Goal: Information Seeking & Learning: Learn about a topic

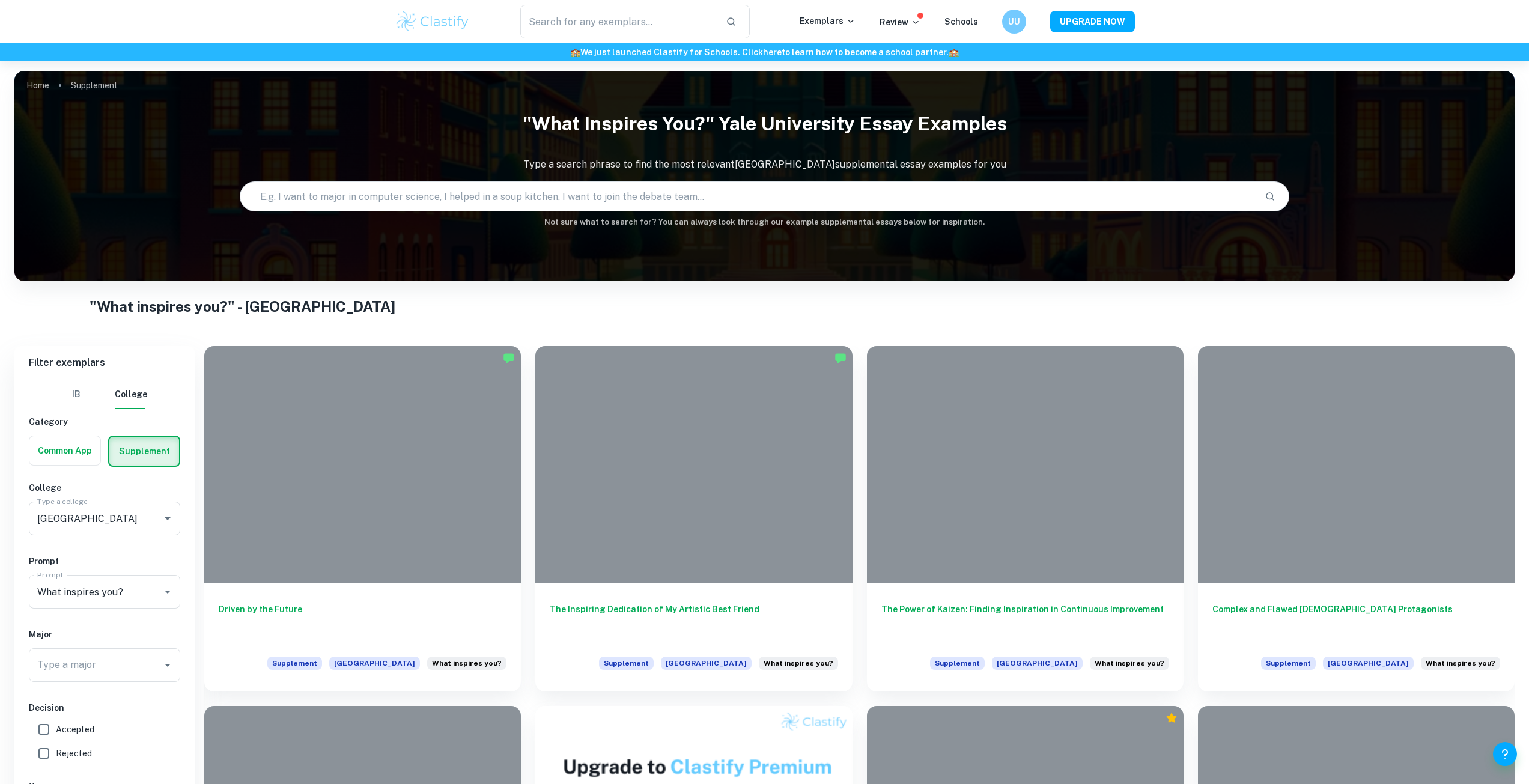
scroll to position [300, 0]
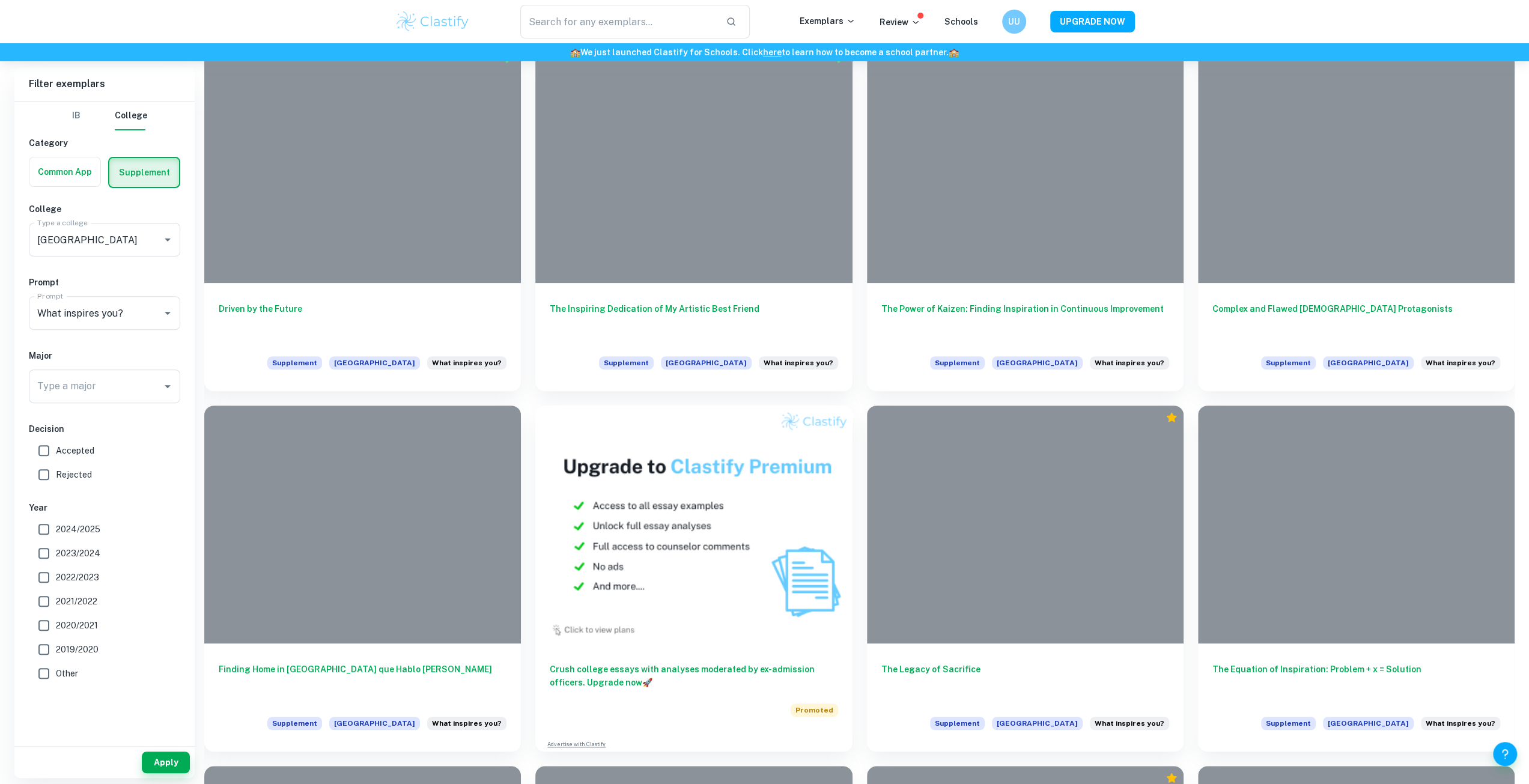
click at [59, 455] on span "Accepted" at bounding box center [75, 451] width 38 height 13
click at [56, 455] on input "Accepted" at bounding box center [44, 451] width 24 height 24
checkbox input "true"
click at [52, 550] on input "2023/2024" at bounding box center [44, 553] width 24 height 24
checkbox input "true"
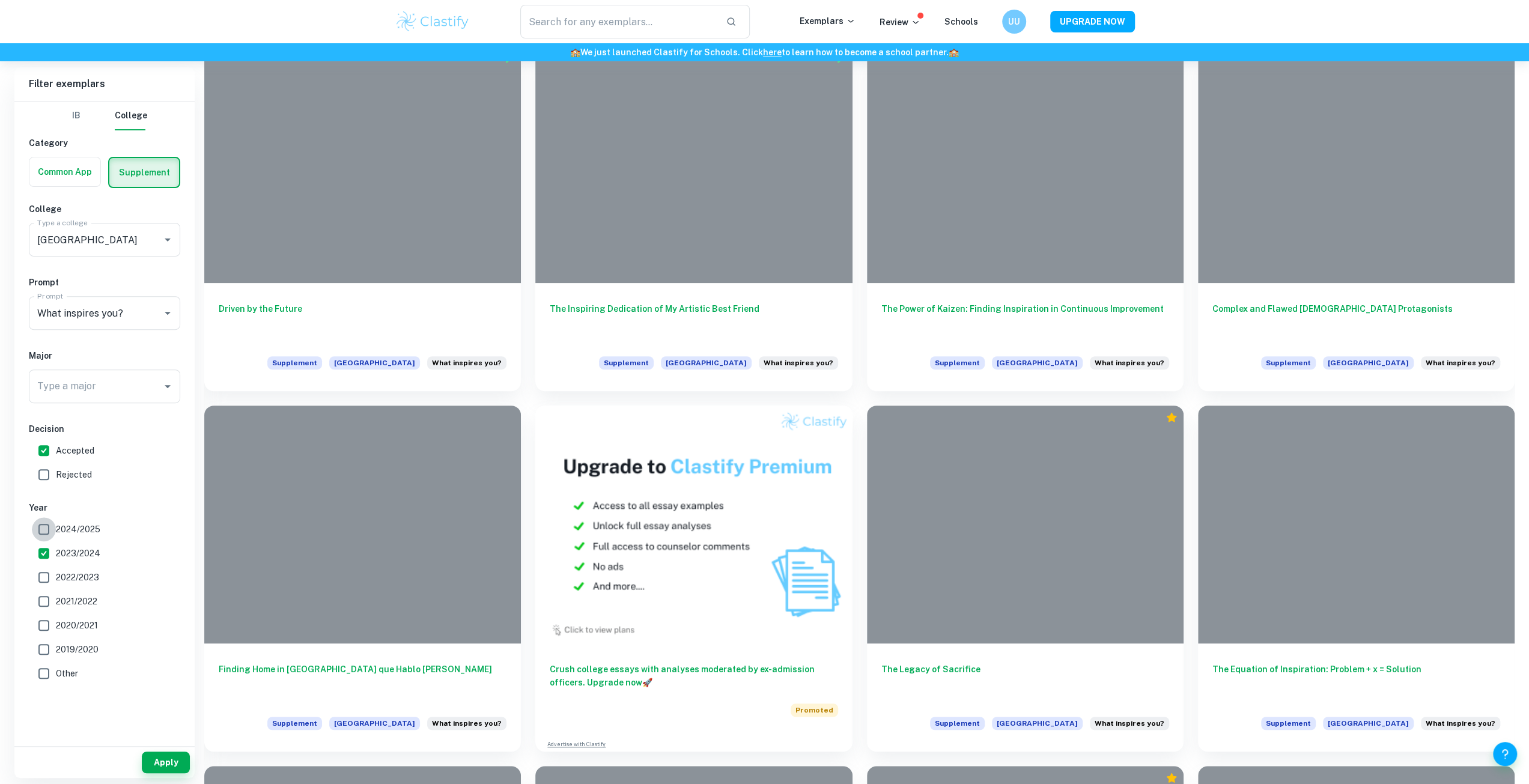
click at [50, 532] on input "2024/2025" at bounding box center [44, 529] width 24 height 24
checkbox input "true"
click at [33, 577] on input "2022/2023" at bounding box center [44, 577] width 24 height 24
checkbox input "true"
click at [1348, 287] on div "Complex and Flawed [DEMOGRAPHIC_DATA] Protagonists Supplement [GEOGRAPHIC_DATA]…" at bounding box center [1357, 334] width 317 height 108
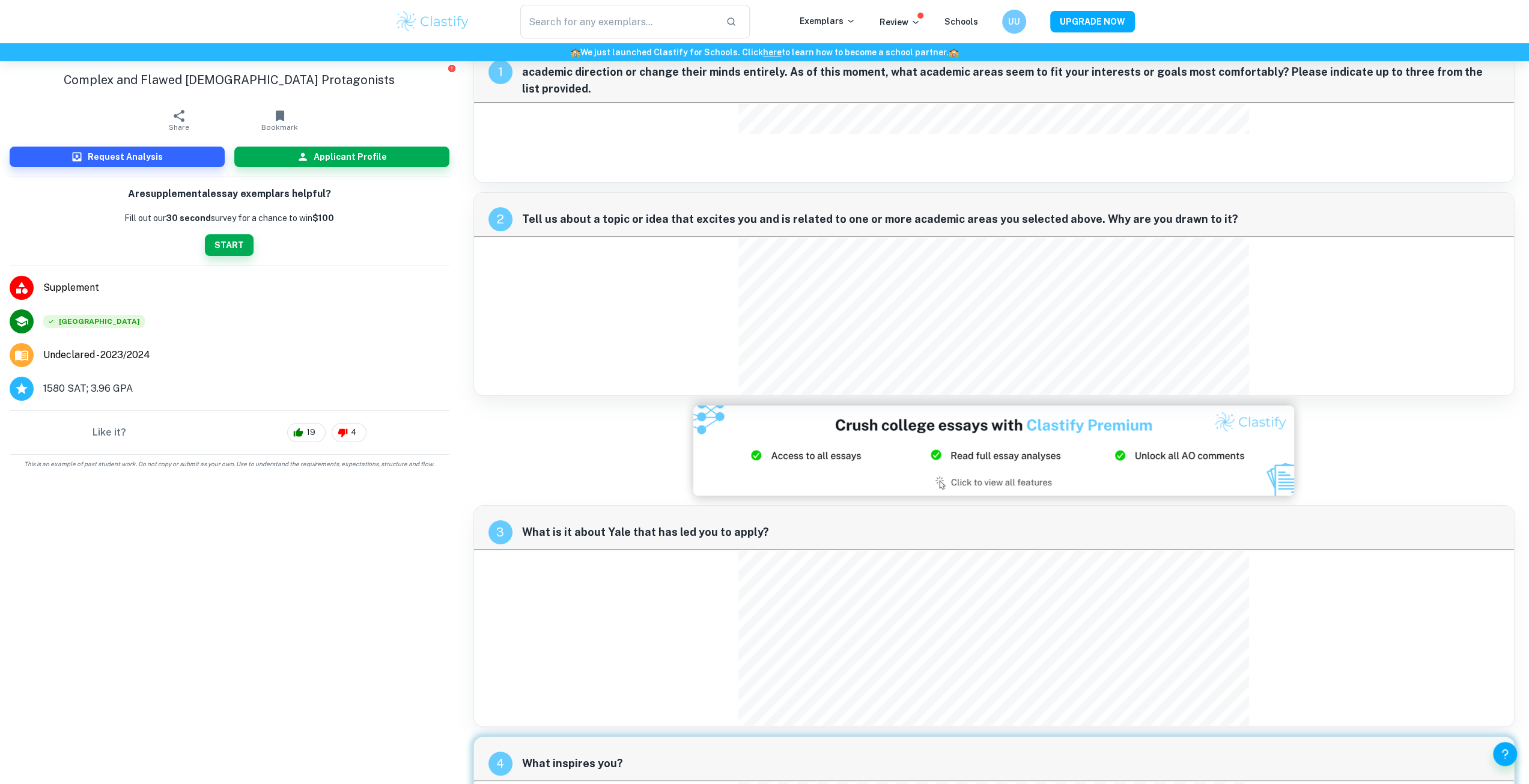
scroll to position [43, 0]
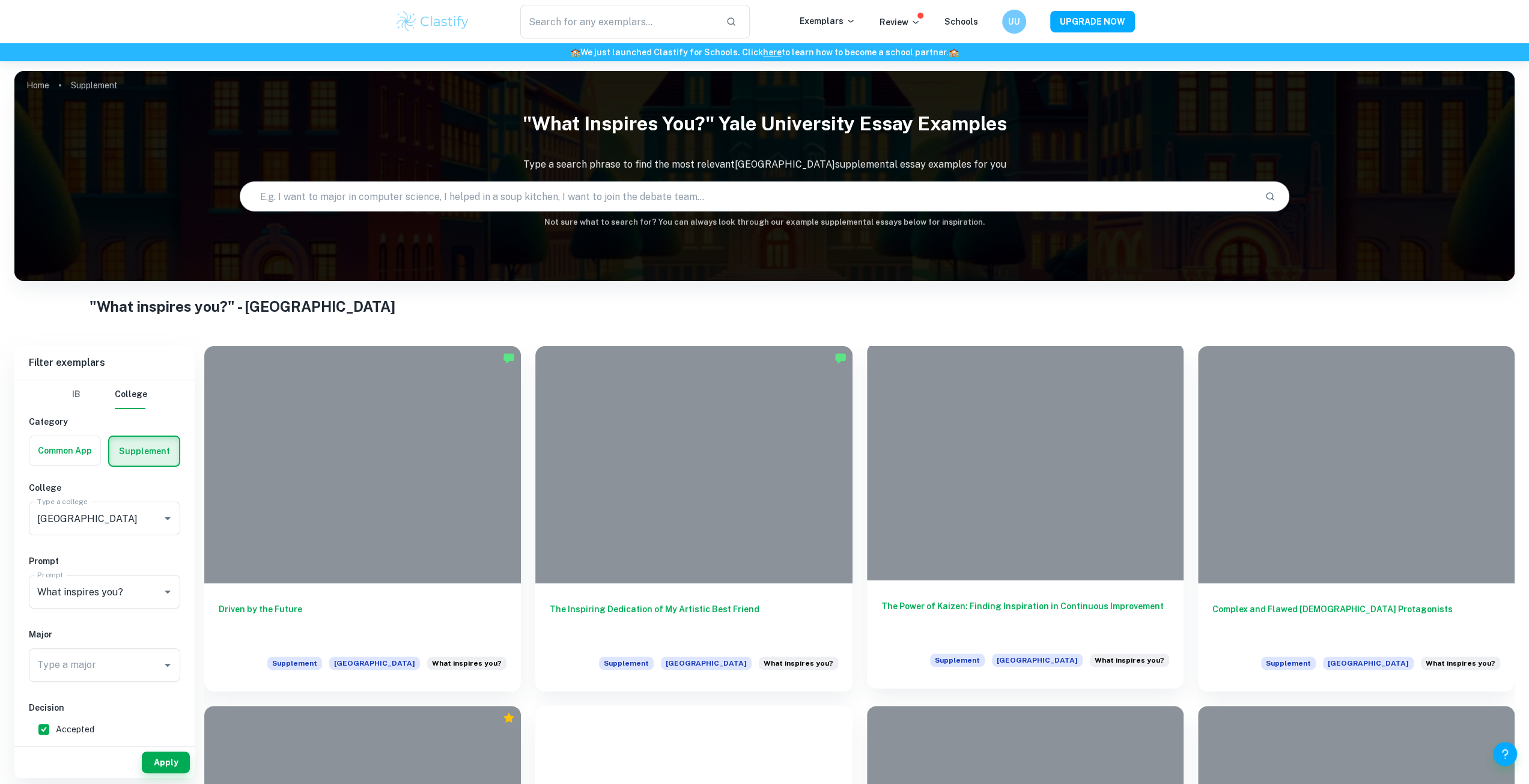
click at [1066, 539] on div at bounding box center [1025, 462] width 317 height 237
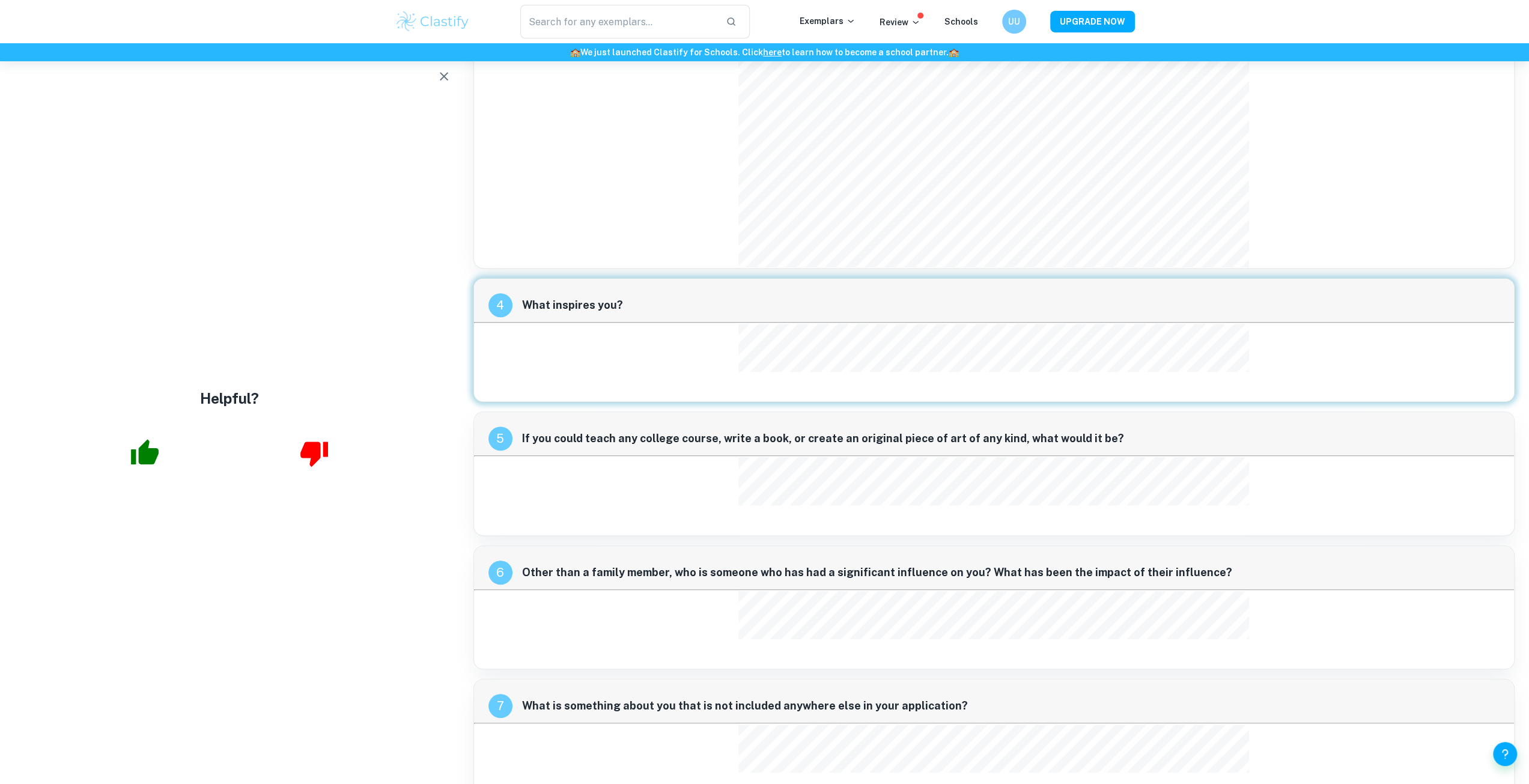
scroll to position [764, 0]
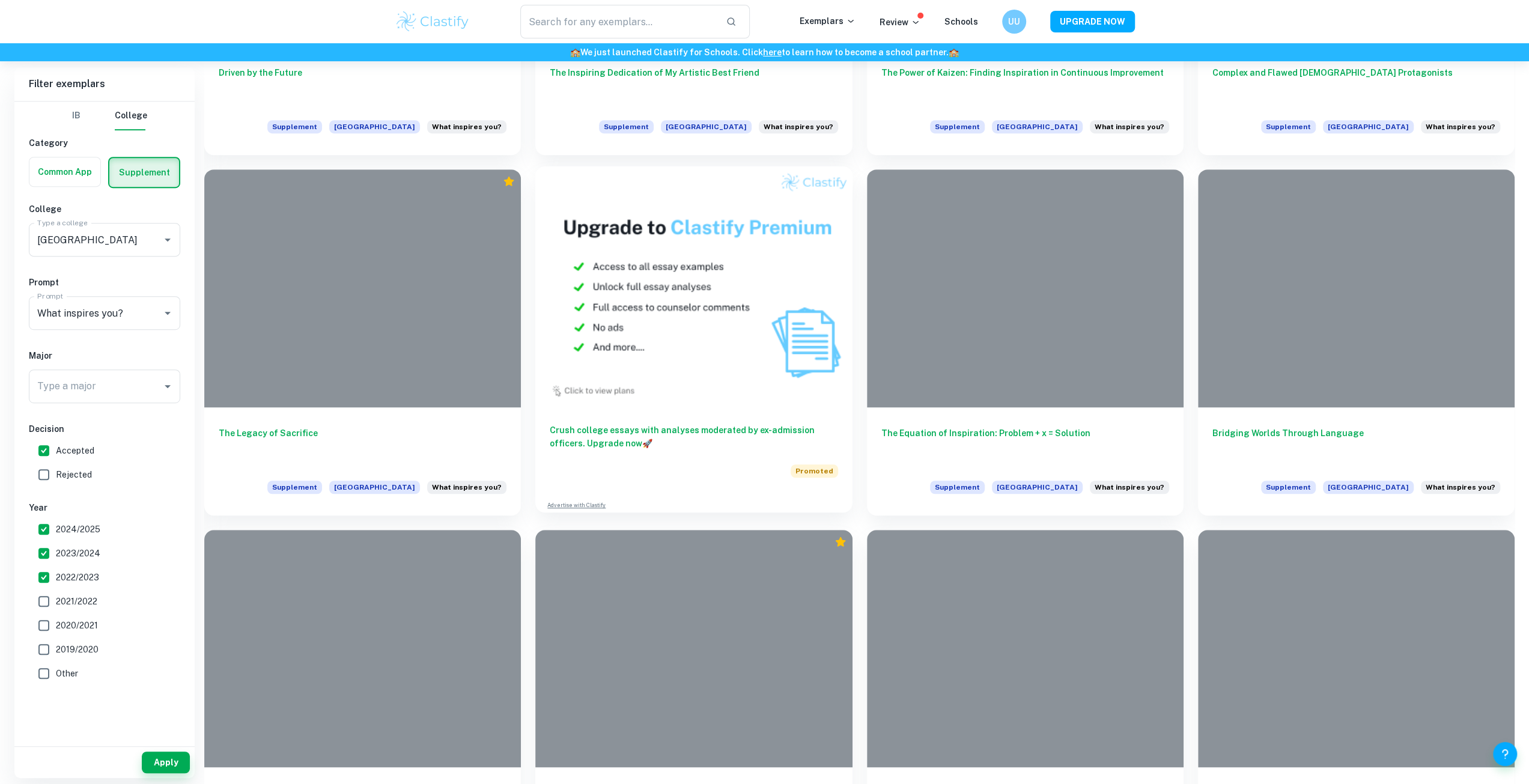
scroll to position [601, 0]
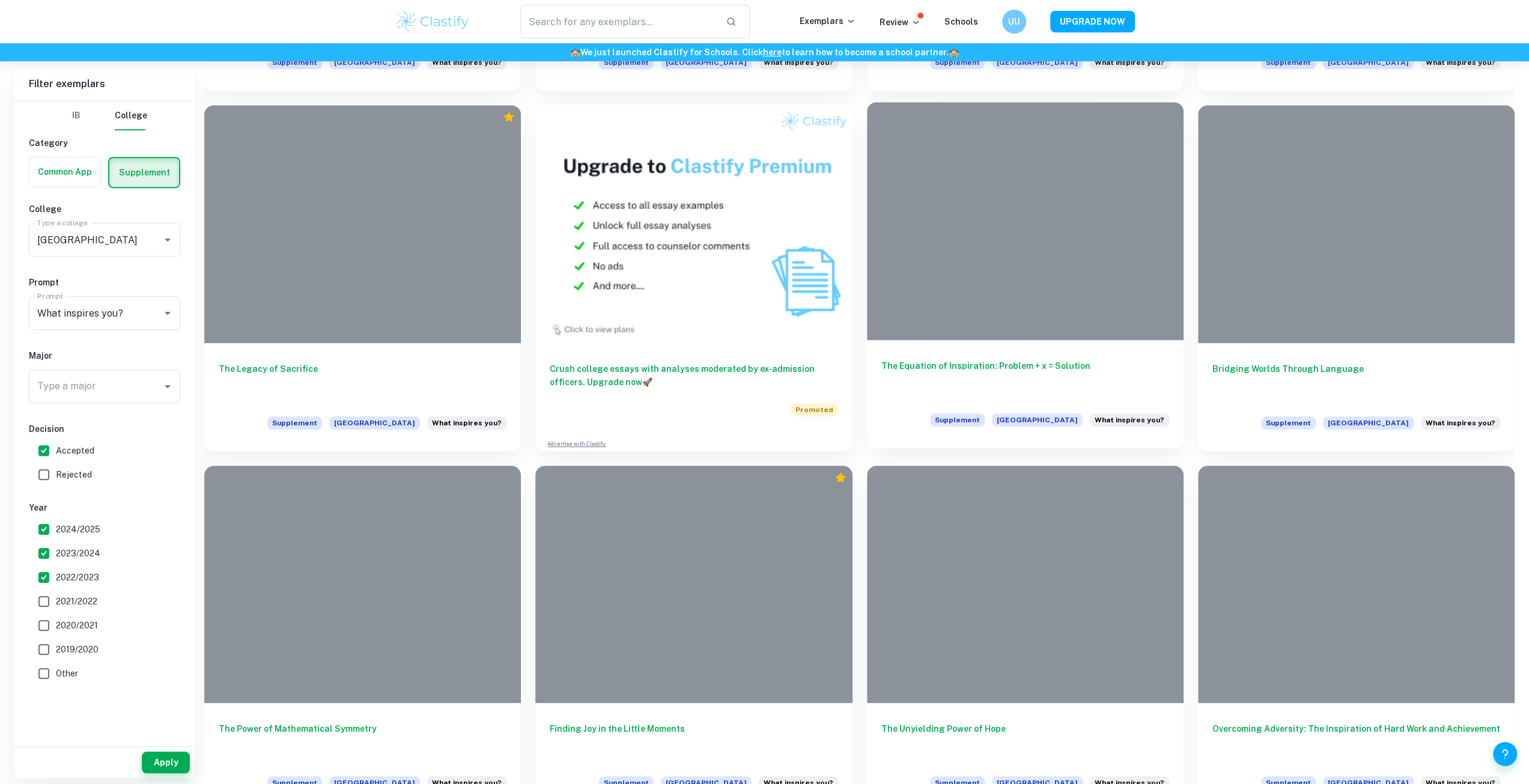
click at [957, 265] on div at bounding box center [1025, 221] width 317 height 237
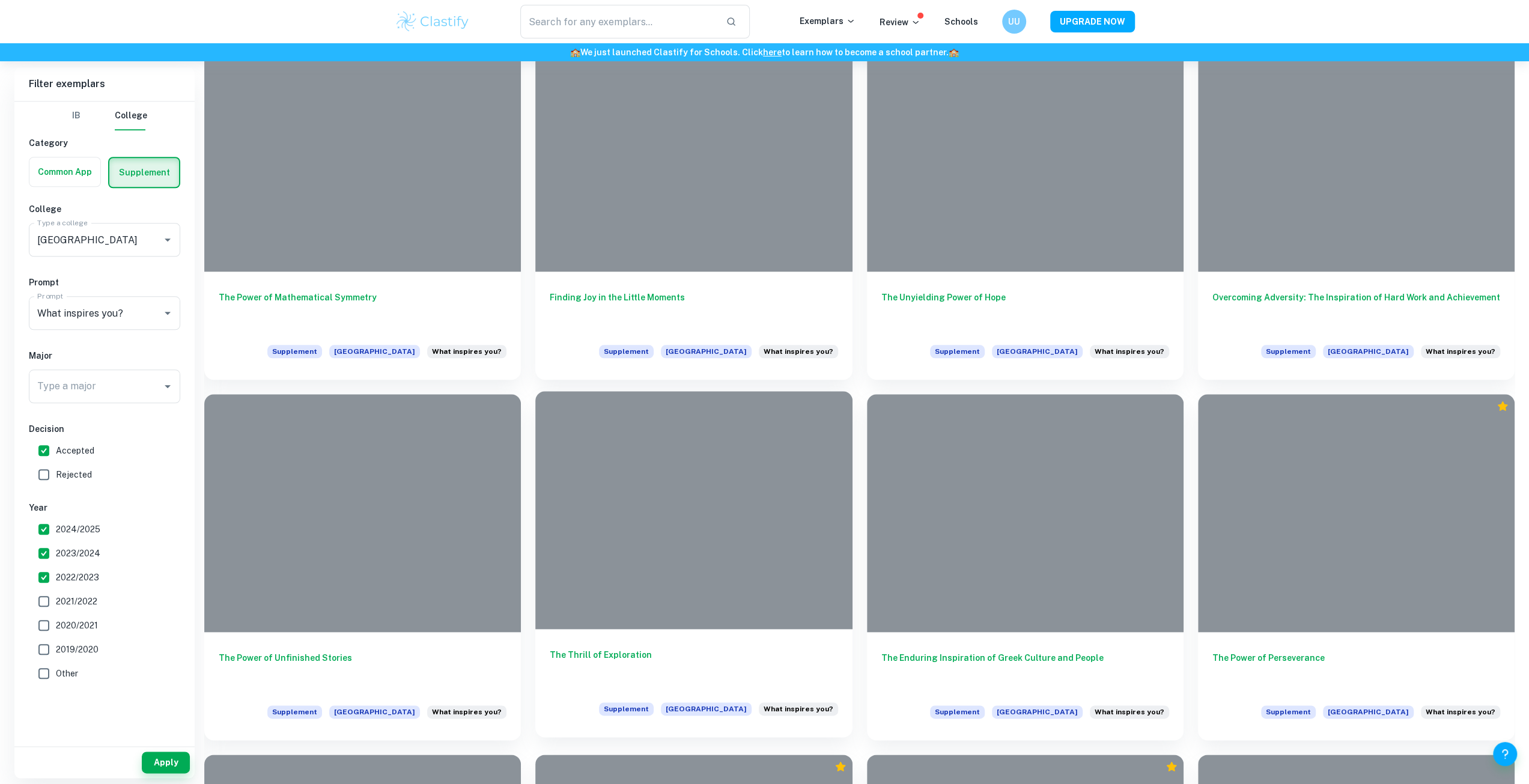
scroll to position [1141, 0]
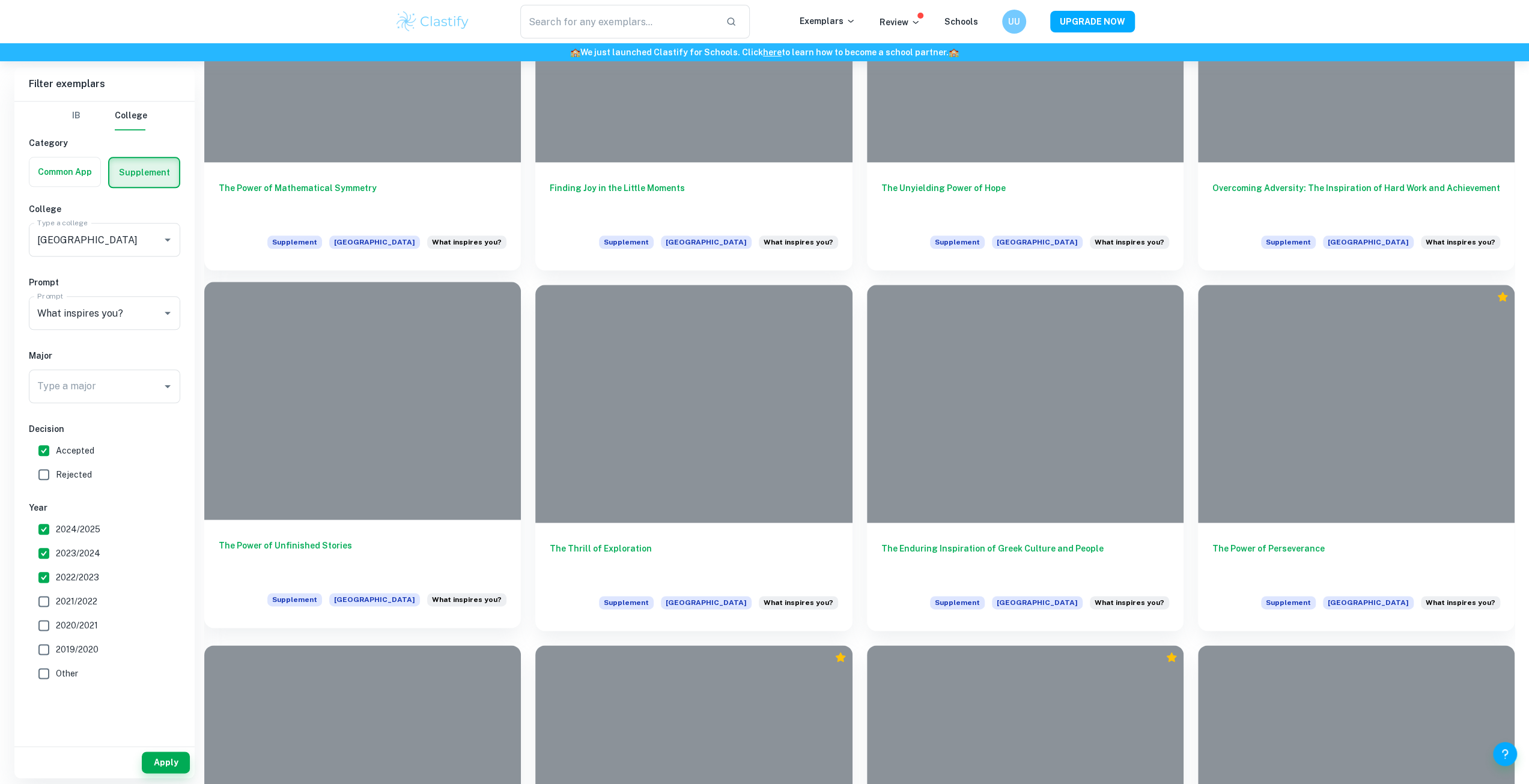
click at [356, 456] on div at bounding box center [363, 400] width 317 height 237
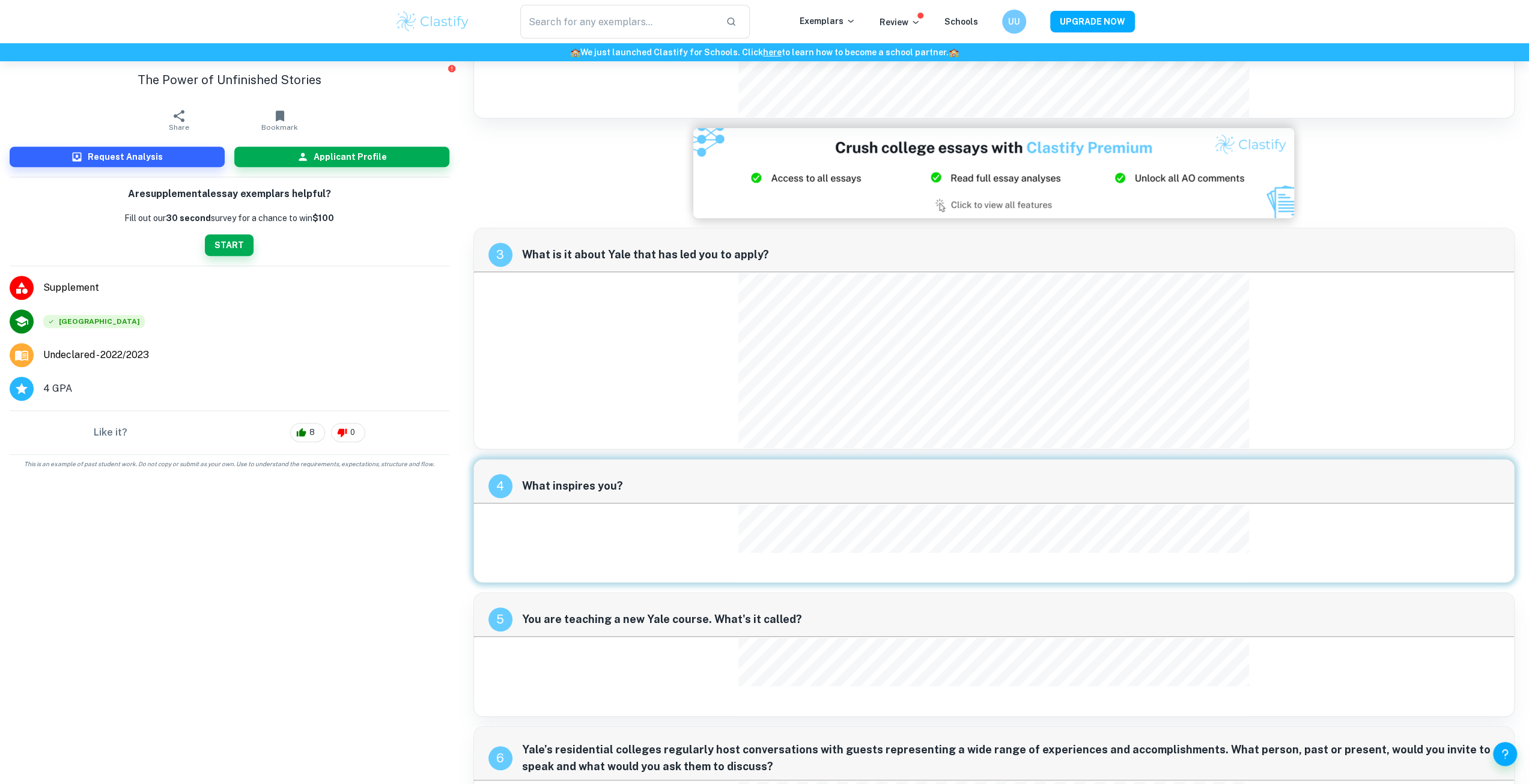
scroll to position [581, 0]
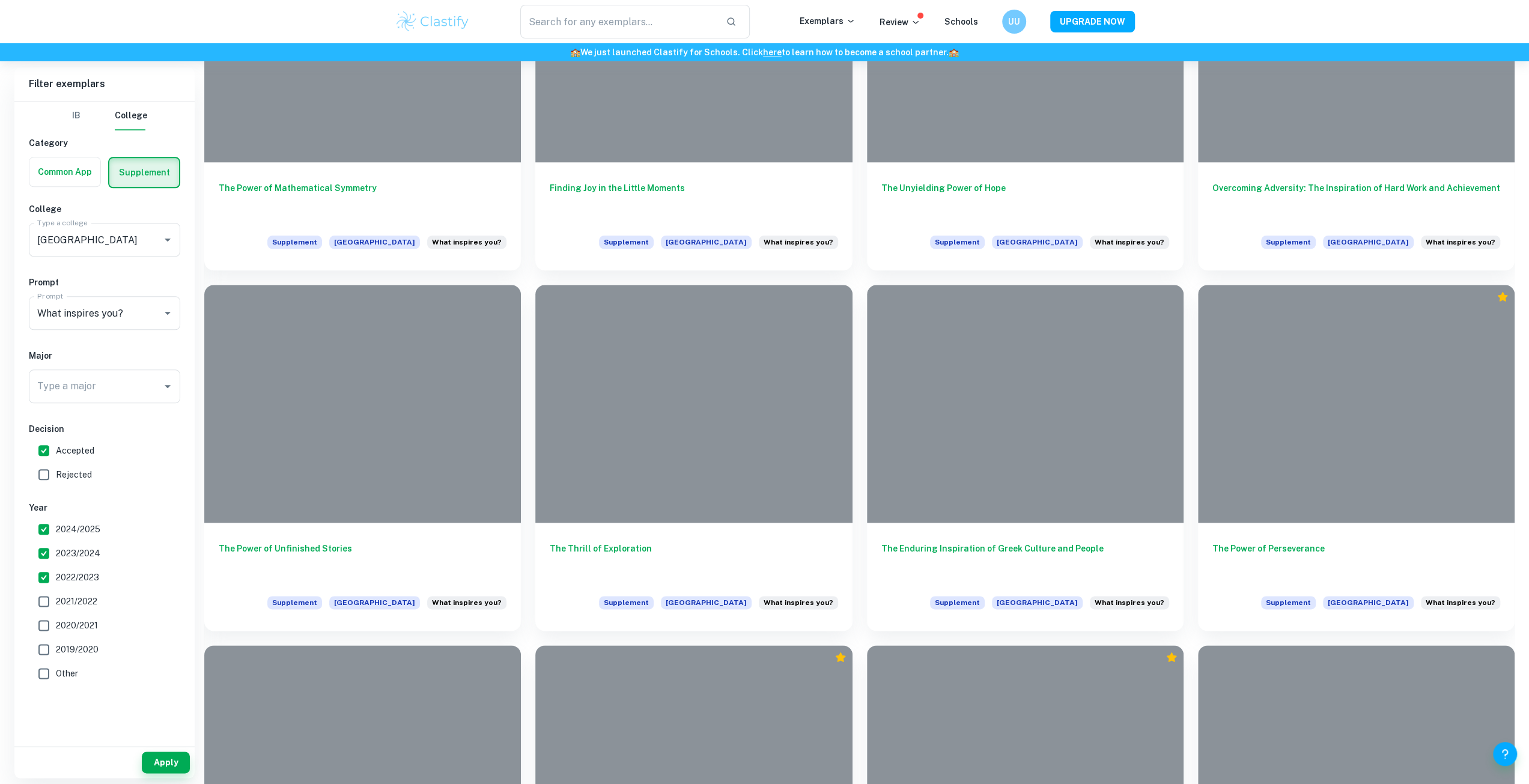
scroll to position [781, 0]
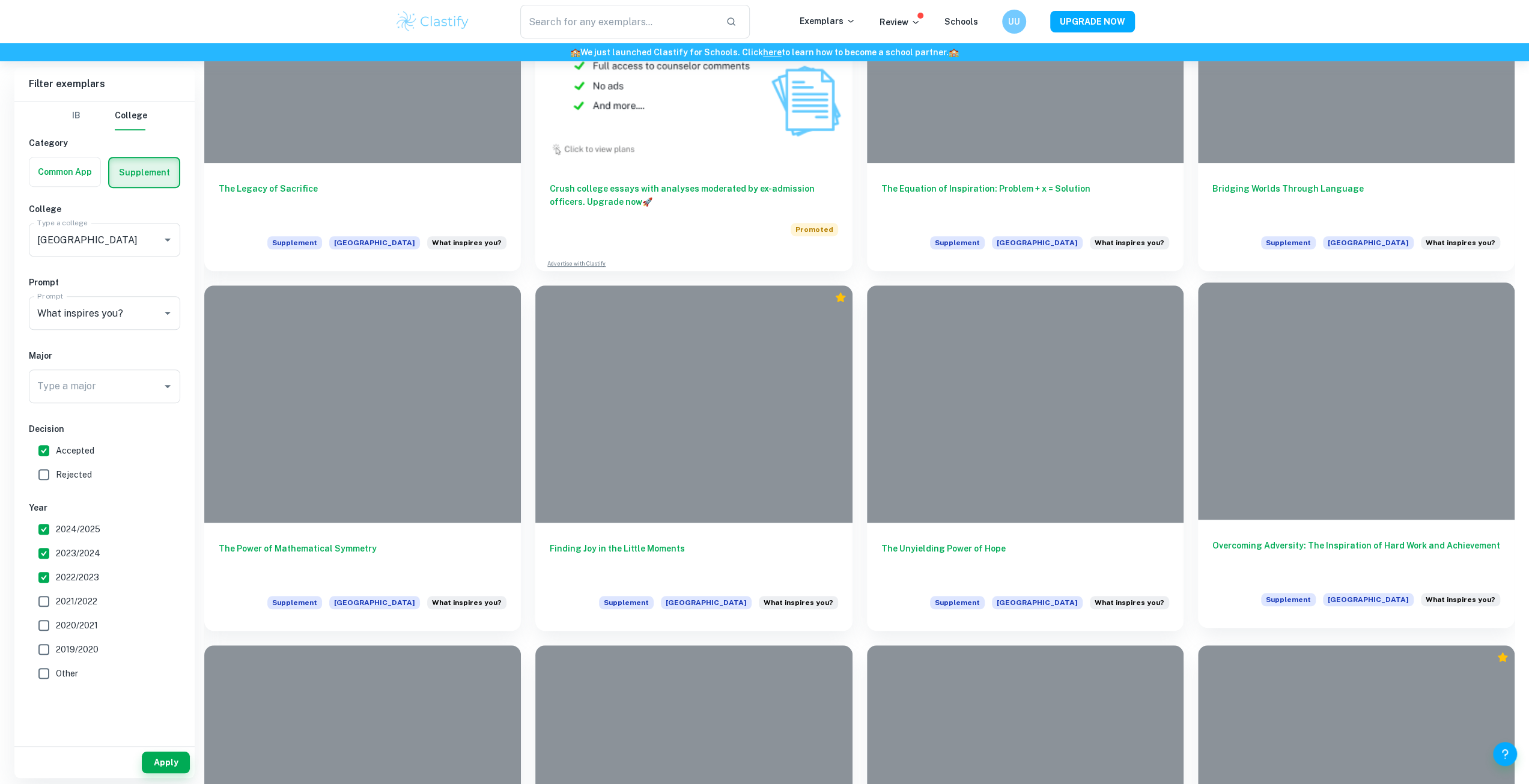
click at [1377, 457] on div at bounding box center [1357, 400] width 317 height 237
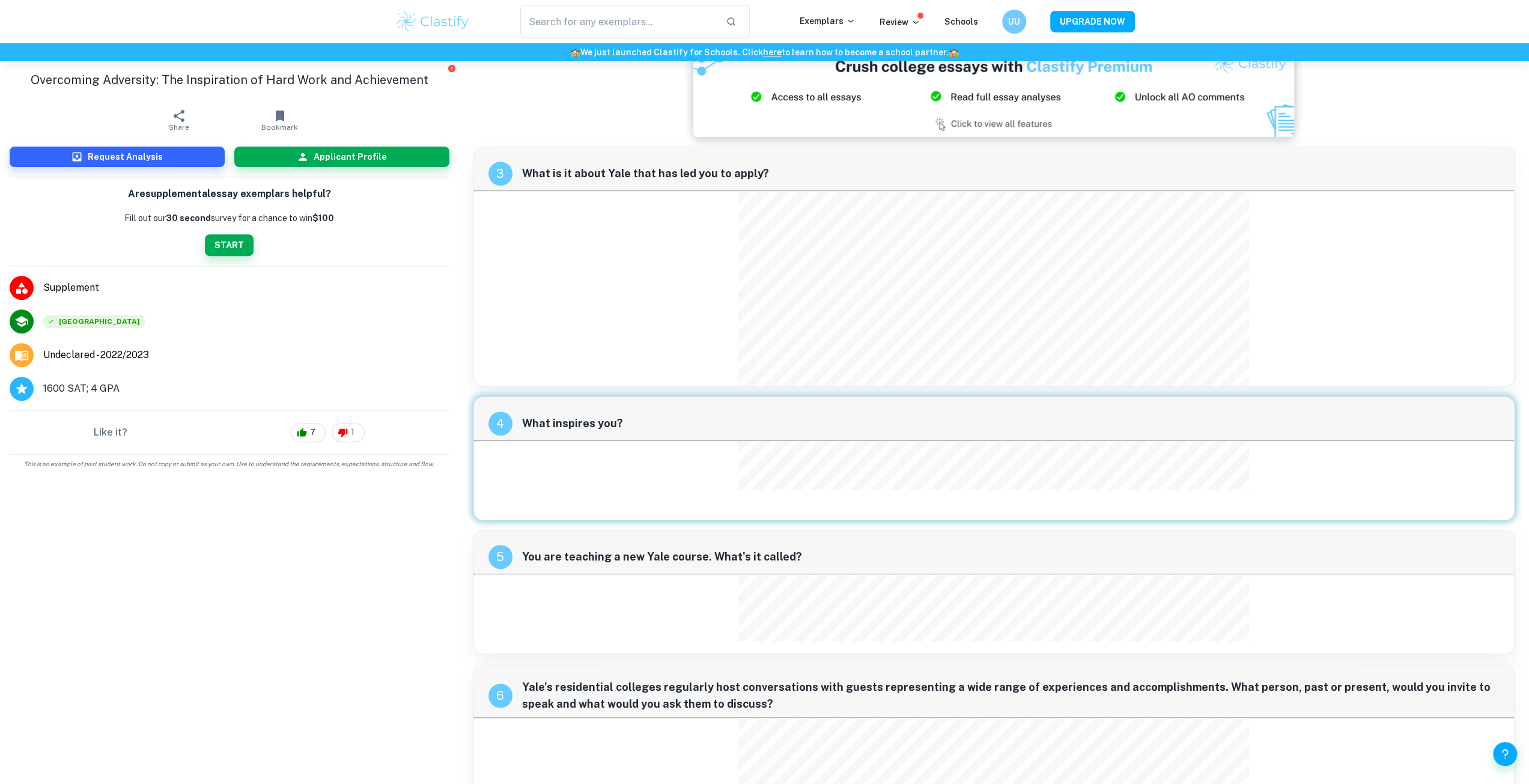
scroll to position [403, 0]
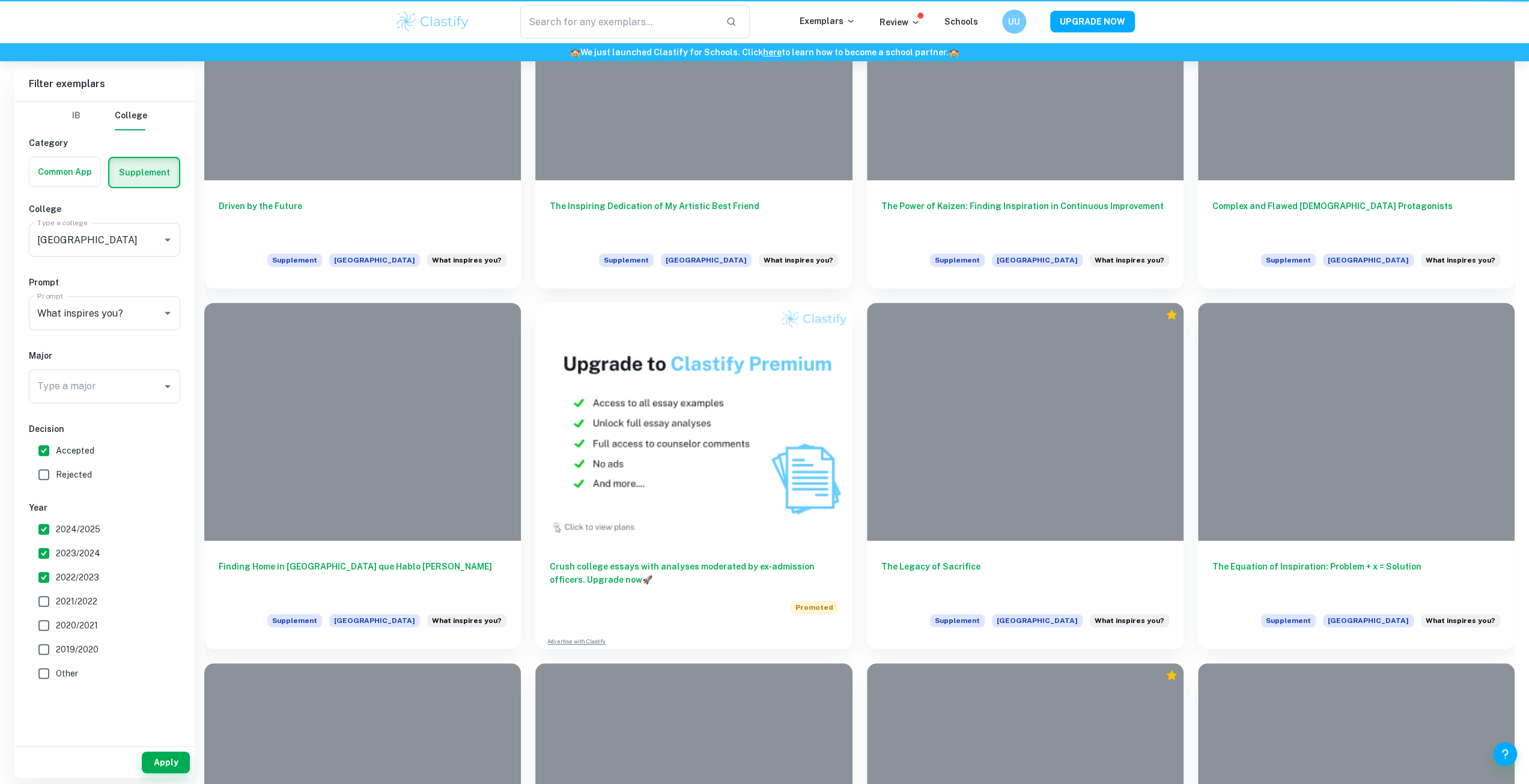
scroll to position [781, 0]
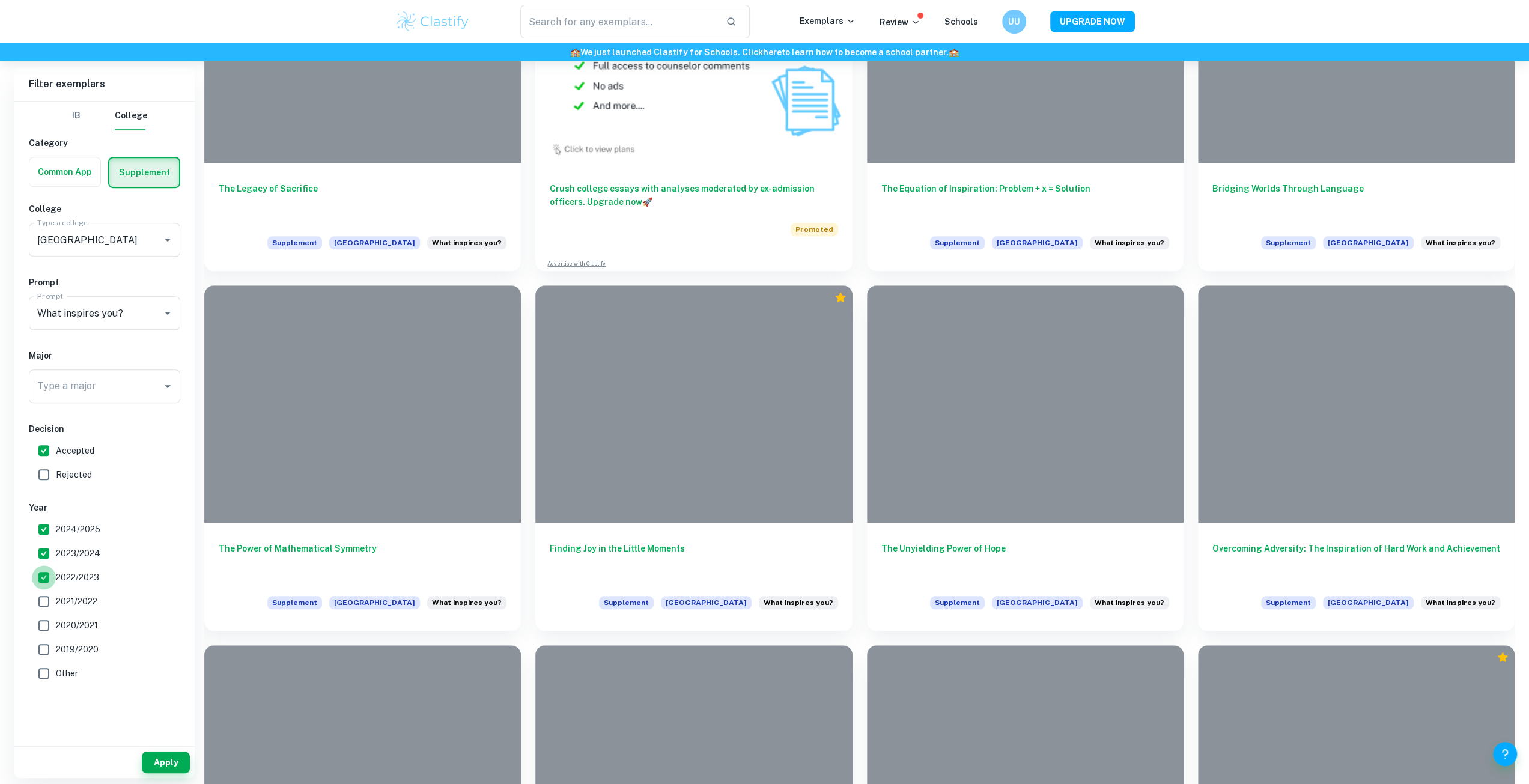
drag, startPoint x: 49, startPoint y: 573, endPoint x: 143, endPoint y: 724, distance: 177.9
click at [49, 573] on input "2022/2023" at bounding box center [44, 577] width 24 height 24
checkbox input "false"
click at [156, 773] on div "Apply" at bounding box center [104, 762] width 180 height 31
click at [161, 766] on button "Apply" at bounding box center [166, 763] width 48 height 22
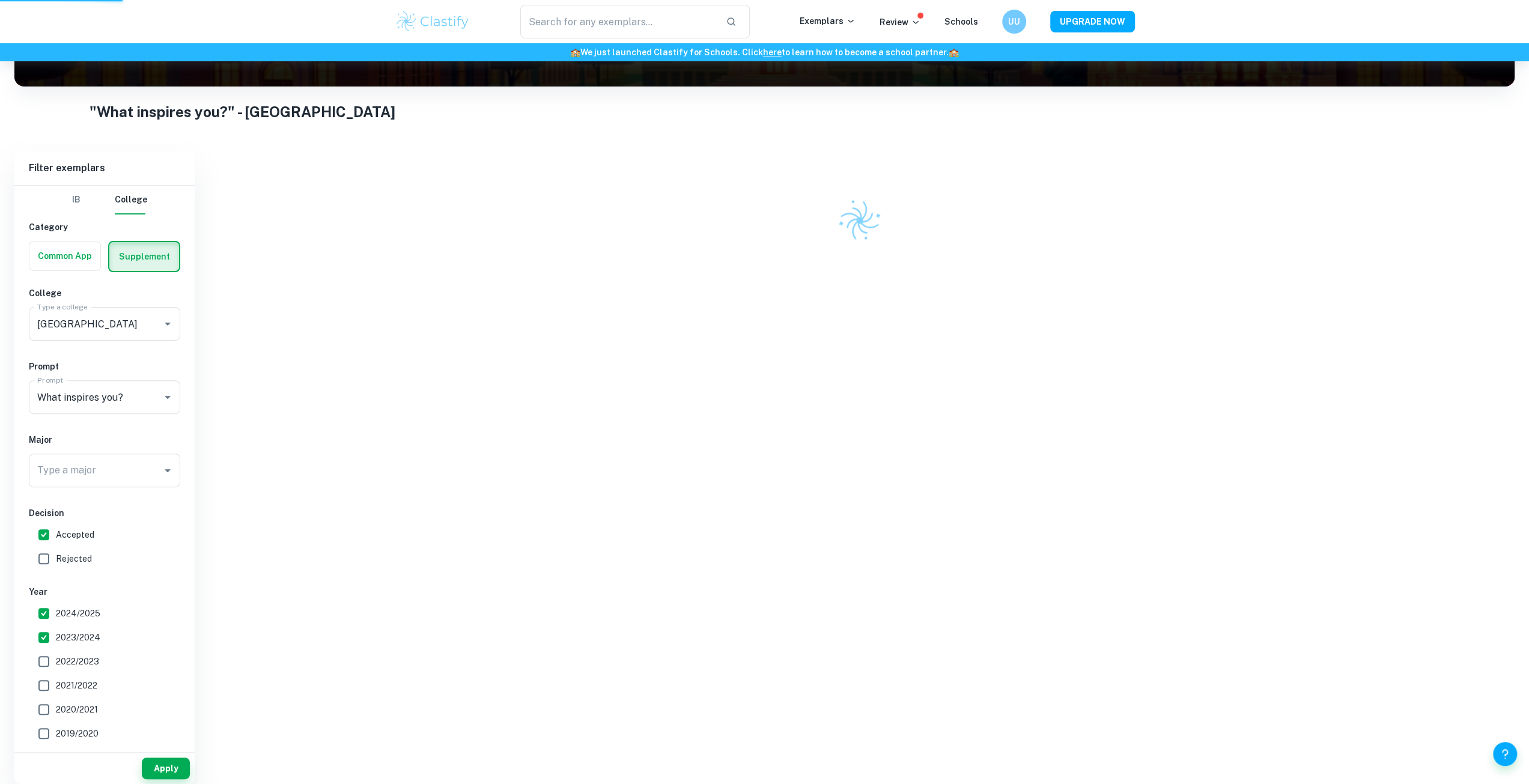
scroll to position [147, 0]
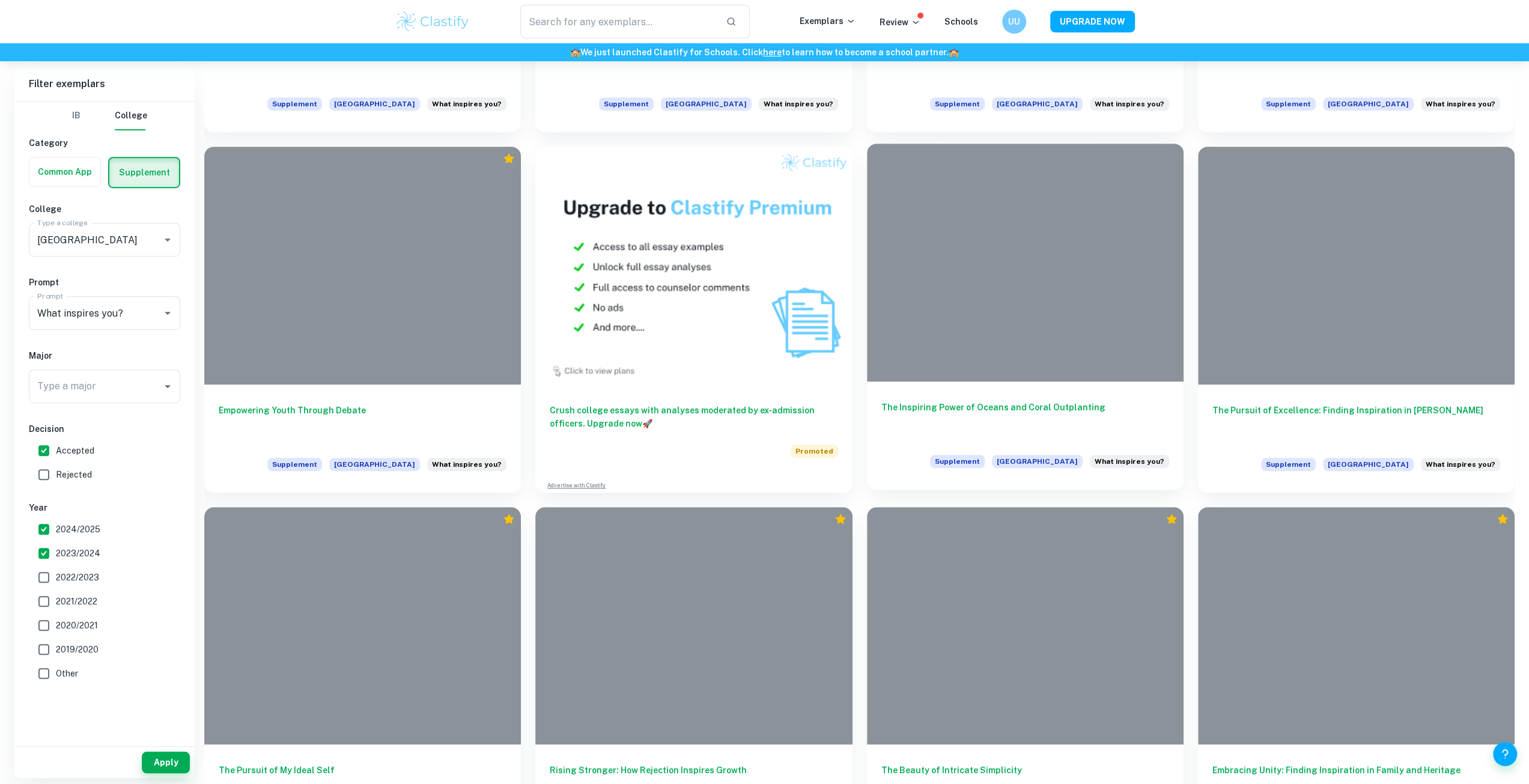
scroll to position [627, 0]
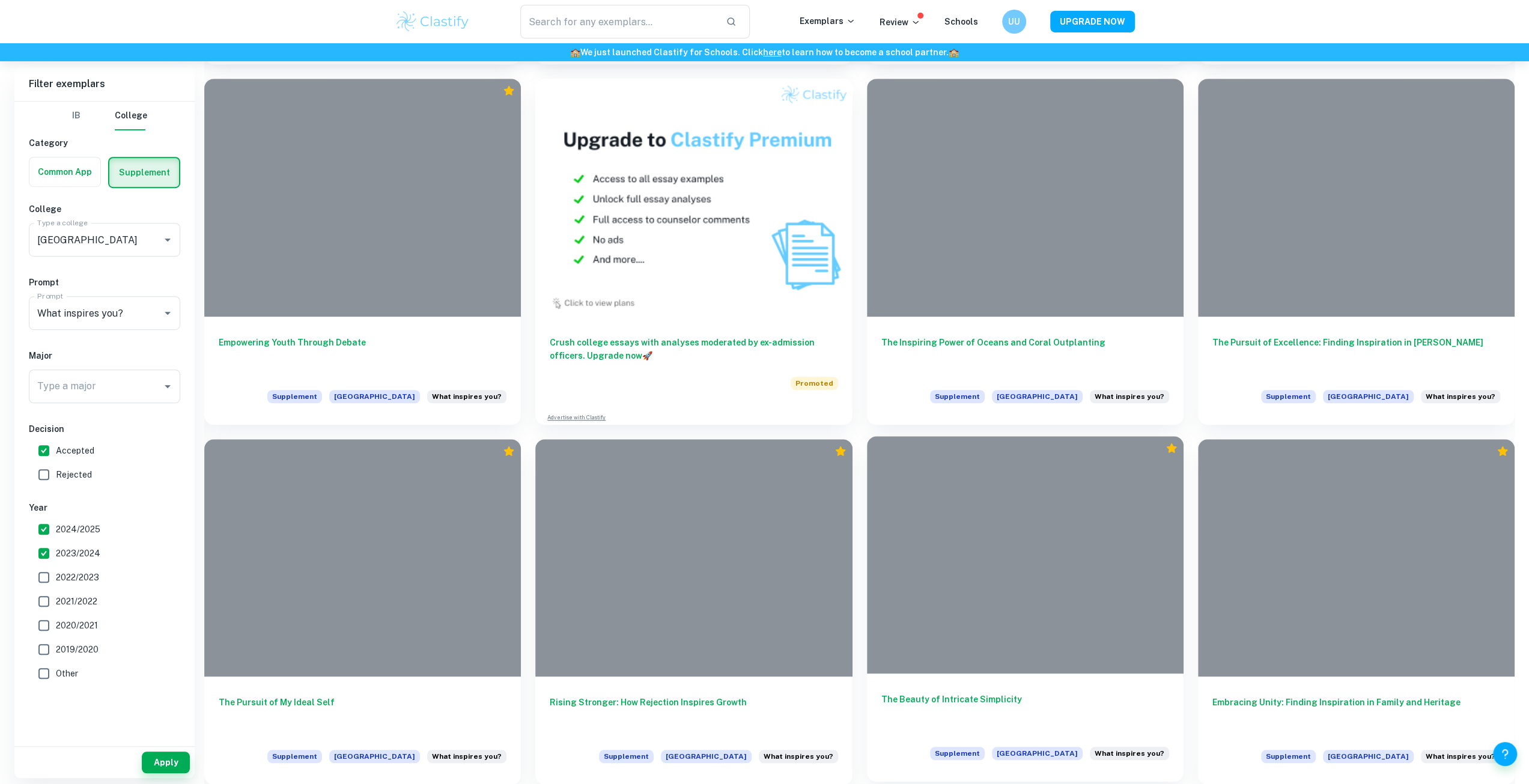
click at [1023, 564] on div at bounding box center [1025, 554] width 317 height 237
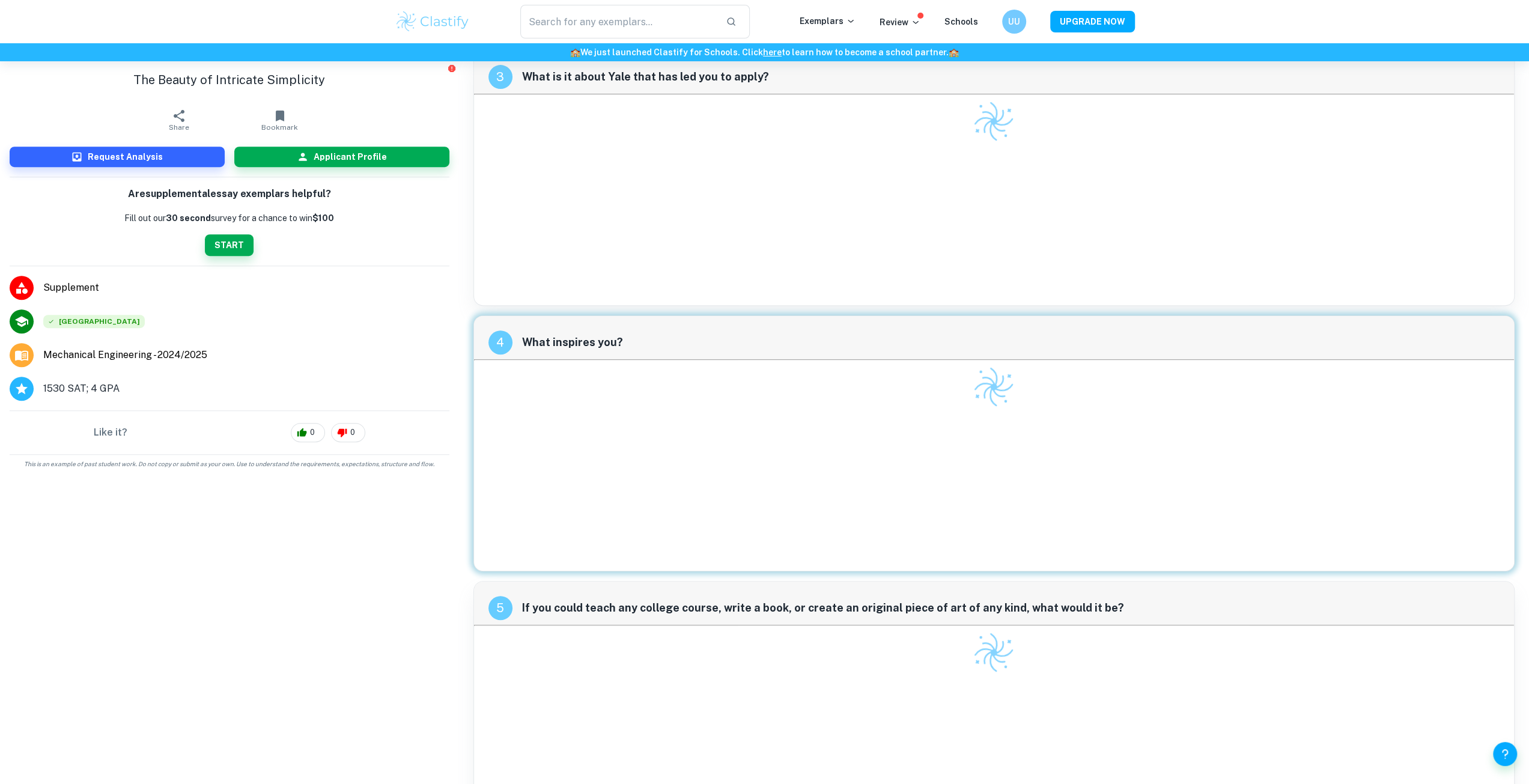
scroll to position [453, 0]
